Goal: Task Accomplishment & Management: Manage account settings

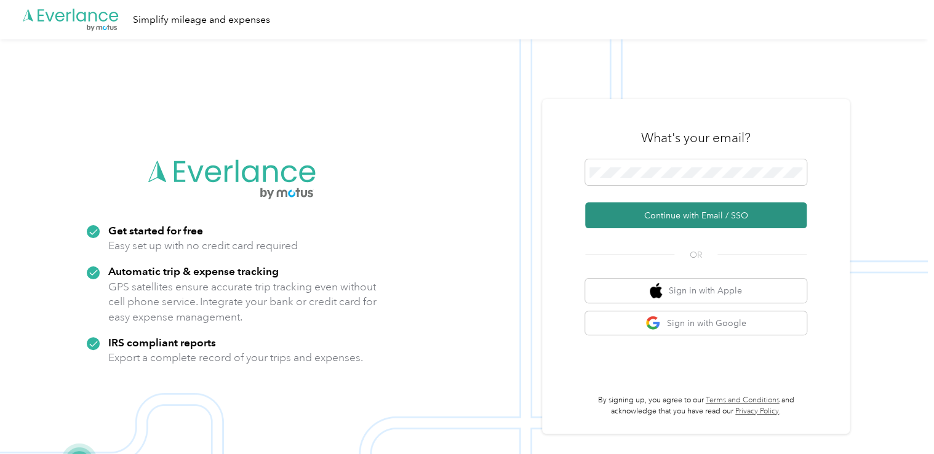
click at [671, 223] on button "Continue with Email / SSO" at bounding box center [696, 216] width 222 height 26
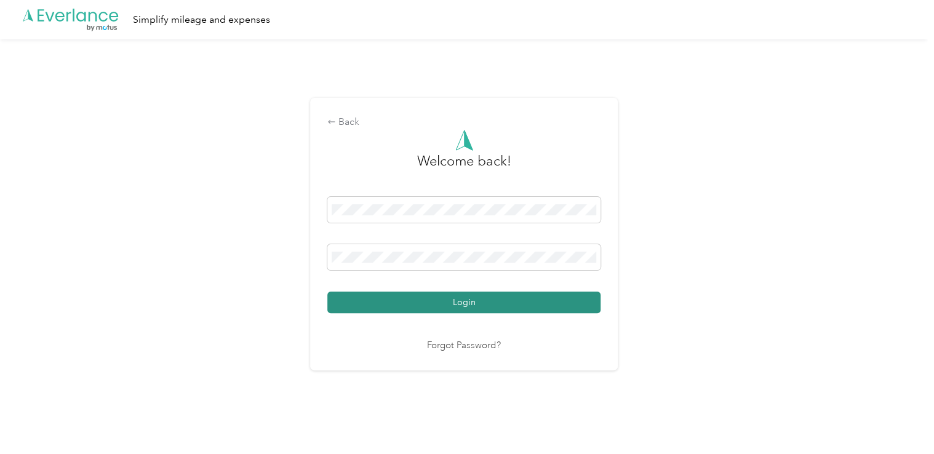
click at [430, 299] on button "Login" at bounding box center [463, 303] width 273 height 22
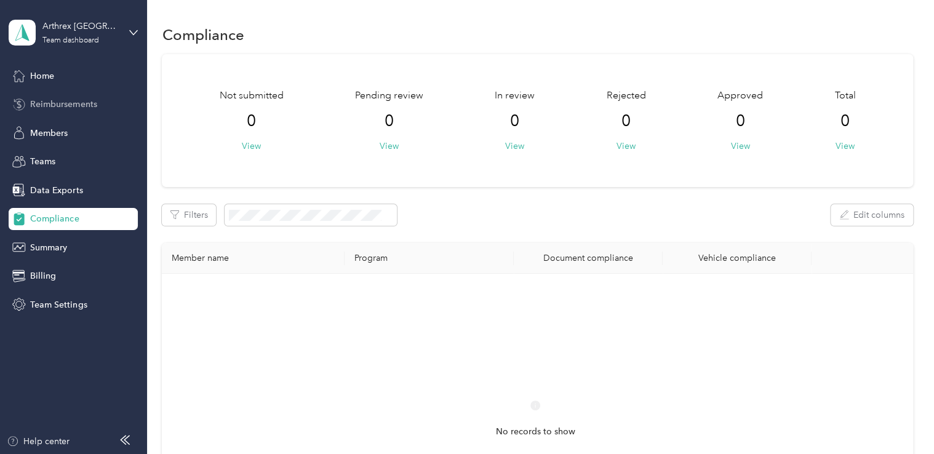
click at [69, 102] on span "Reimbursements" at bounding box center [63, 104] width 66 height 13
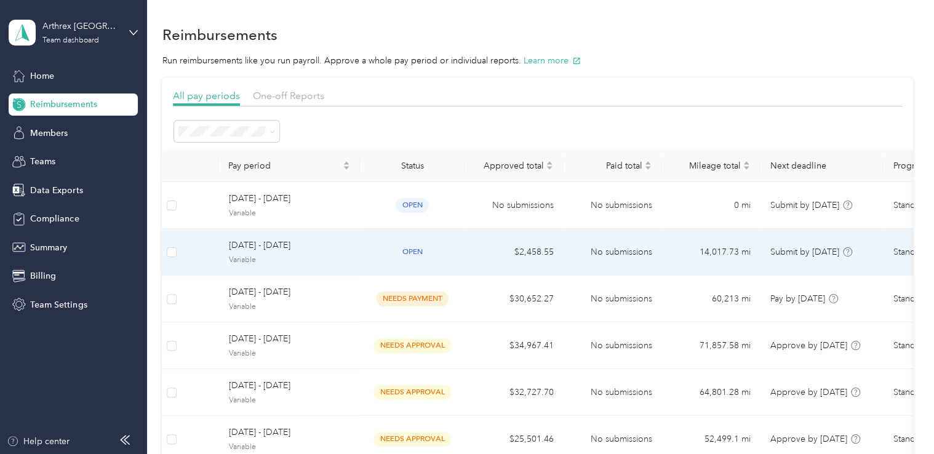
click at [292, 243] on span "[DATE] - [DATE]" at bounding box center [289, 246] width 122 height 14
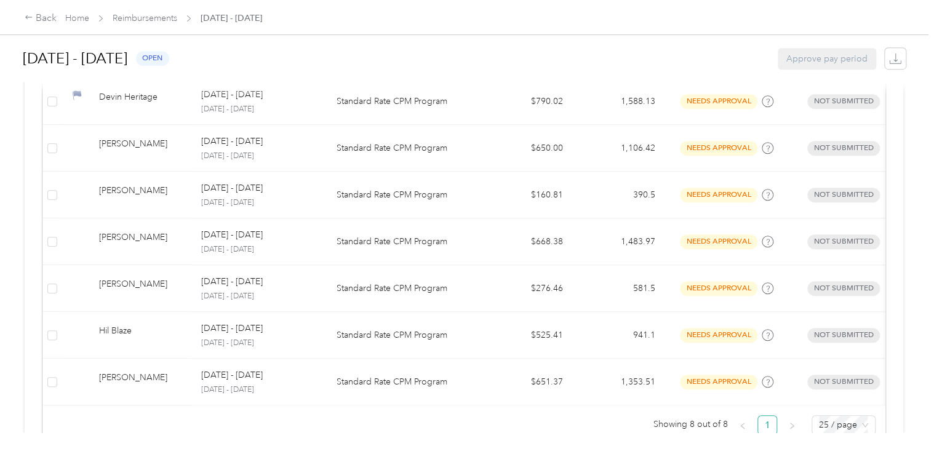
scroll to position [431, 0]
